Goal: Find contact information

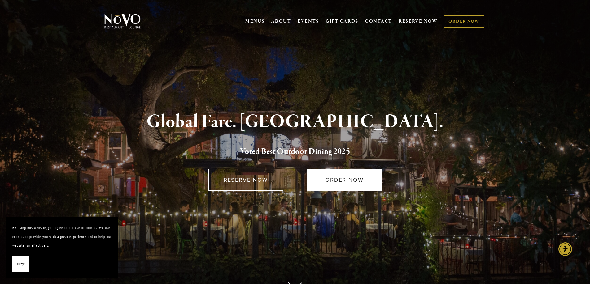
click at [320, 183] on link "ORDER NOW" at bounding box center [343, 180] width 75 height 22
click at [333, 183] on link "ORDER NOW" at bounding box center [343, 180] width 75 height 22
click at [339, 178] on link "ORDER NOW" at bounding box center [343, 180] width 75 height 22
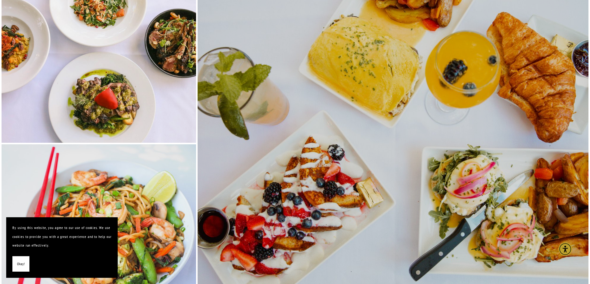
scroll to position [1300, 0]
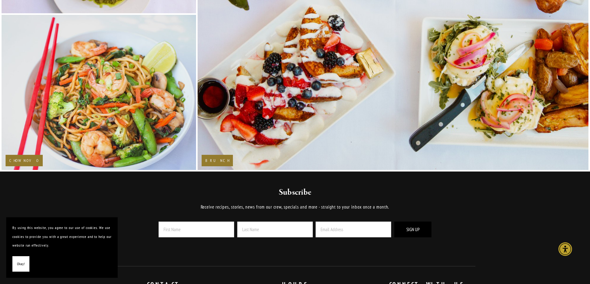
click at [17, 258] on button "Okay!" at bounding box center [20, 265] width 17 height 16
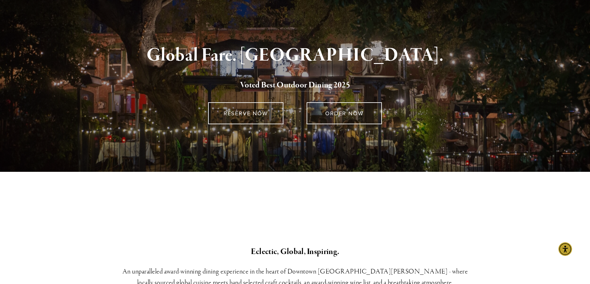
scroll to position [0, 0]
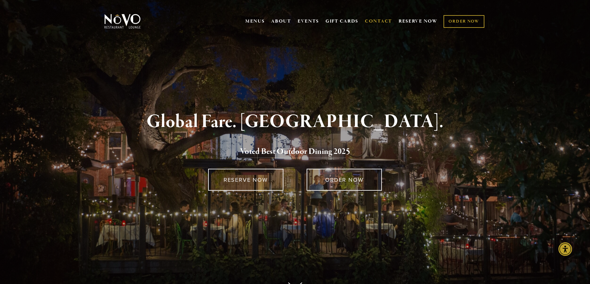
click at [375, 22] on link "CONTACT" at bounding box center [378, 21] width 27 height 12
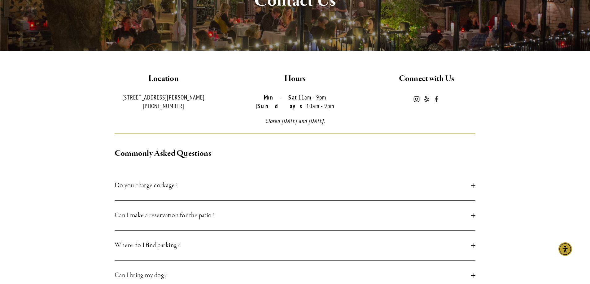
scroll to position [124, 0]
